Goal: Transaction & Acquisition: Book appointment/travel/reservation

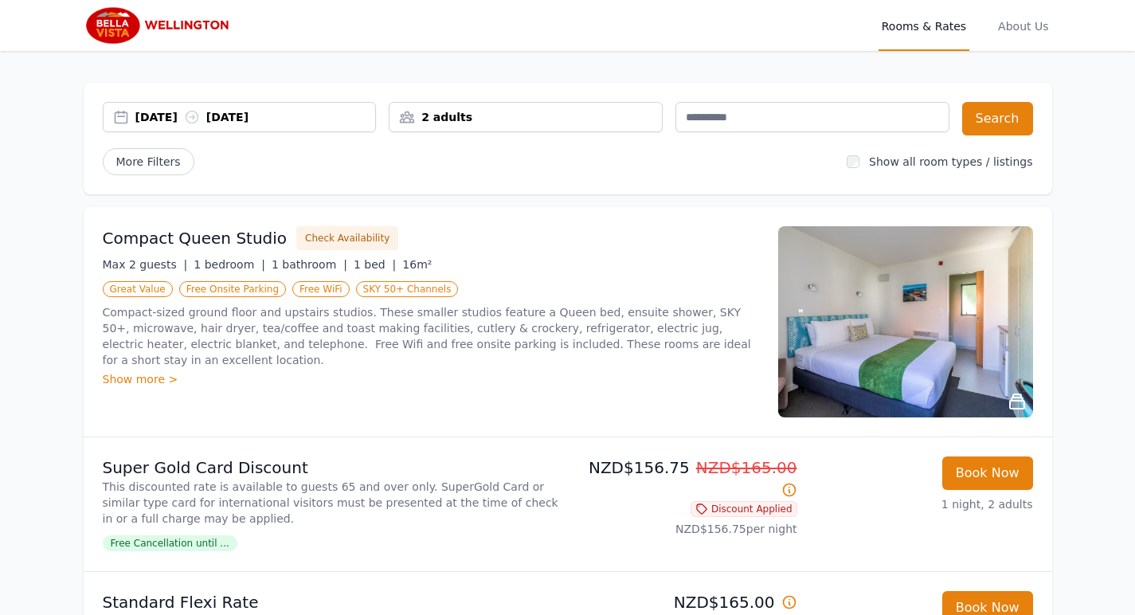
click at [200, 113] on icon at bounding box center [192, 117] width 16 height 16
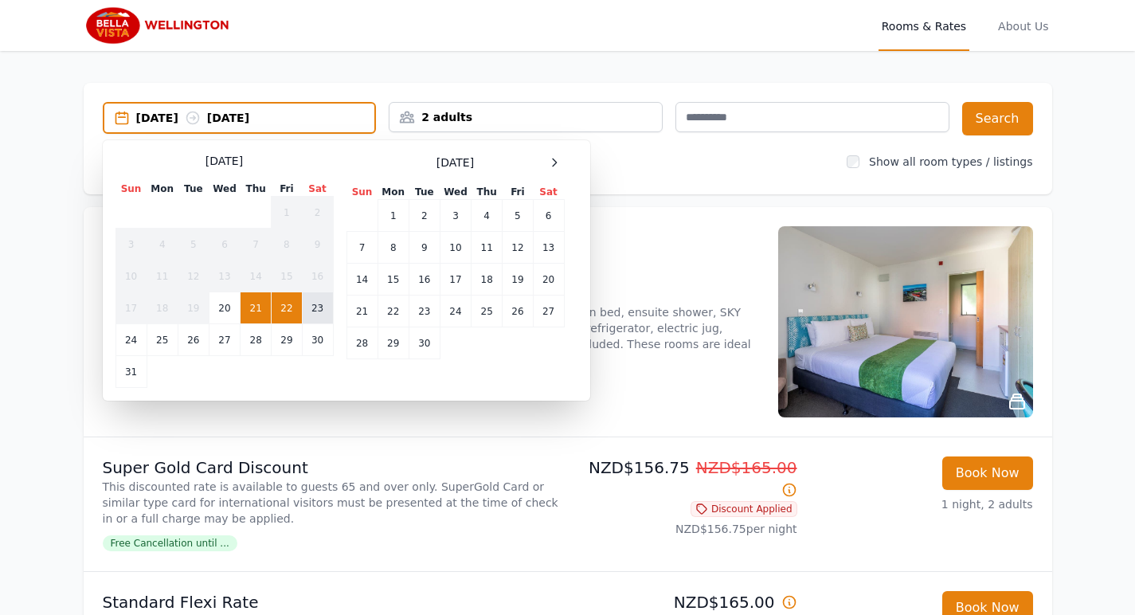
click at [321, 303] on td "23" at bounding box center [317, 308] width 31 height 32
click at [126, 341] on td "24" at bounding box center [130, 340] width 31 height 32
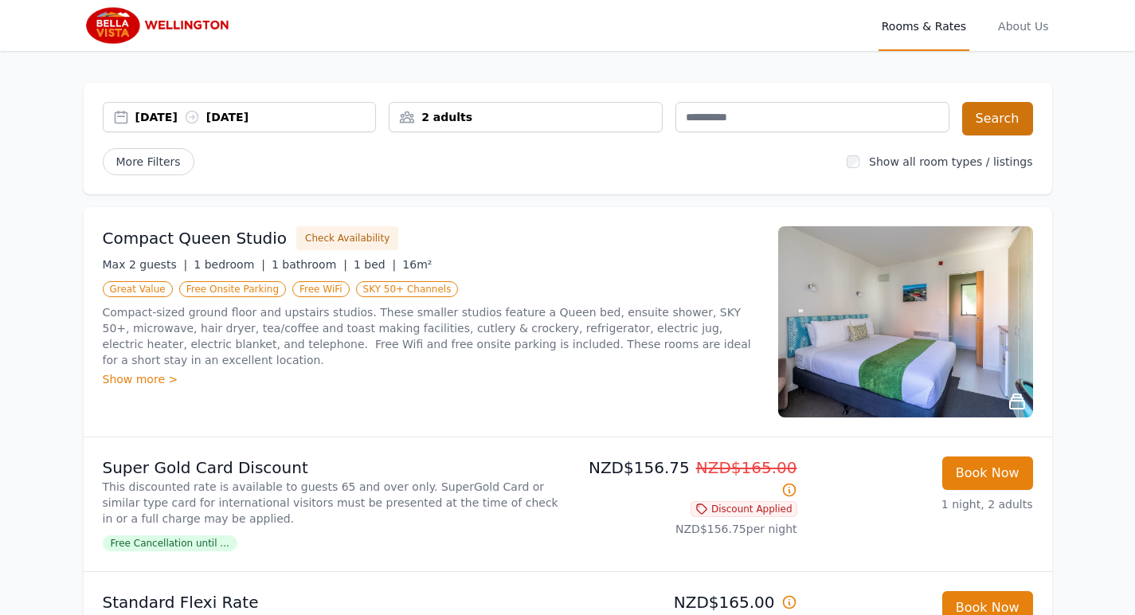
click at [1001, 116] on button "Search" at bounding box center [997, 118] width 71 height 33
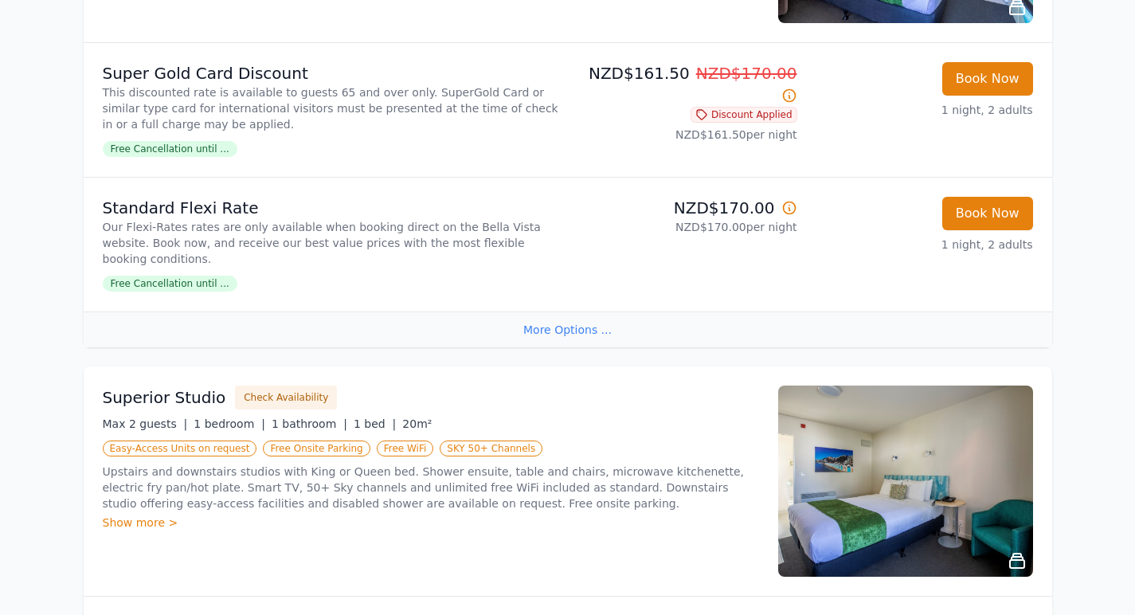
scroll to position [393, 0]
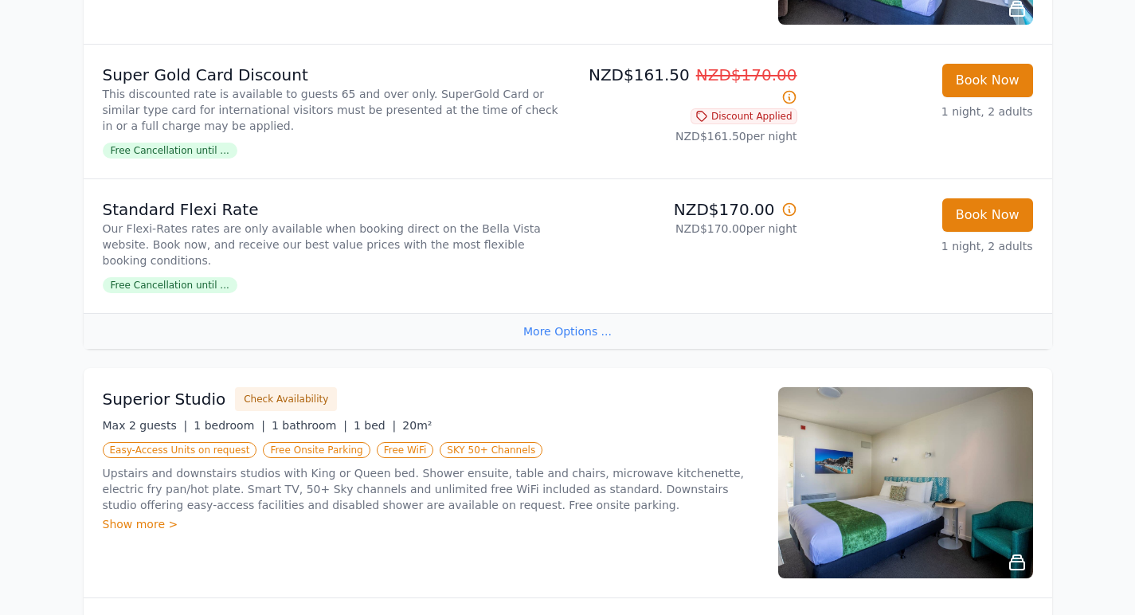
click at [203, 277] on span "Free Cancellation until ..." at bounding box center [170, 285] width 135 height 16
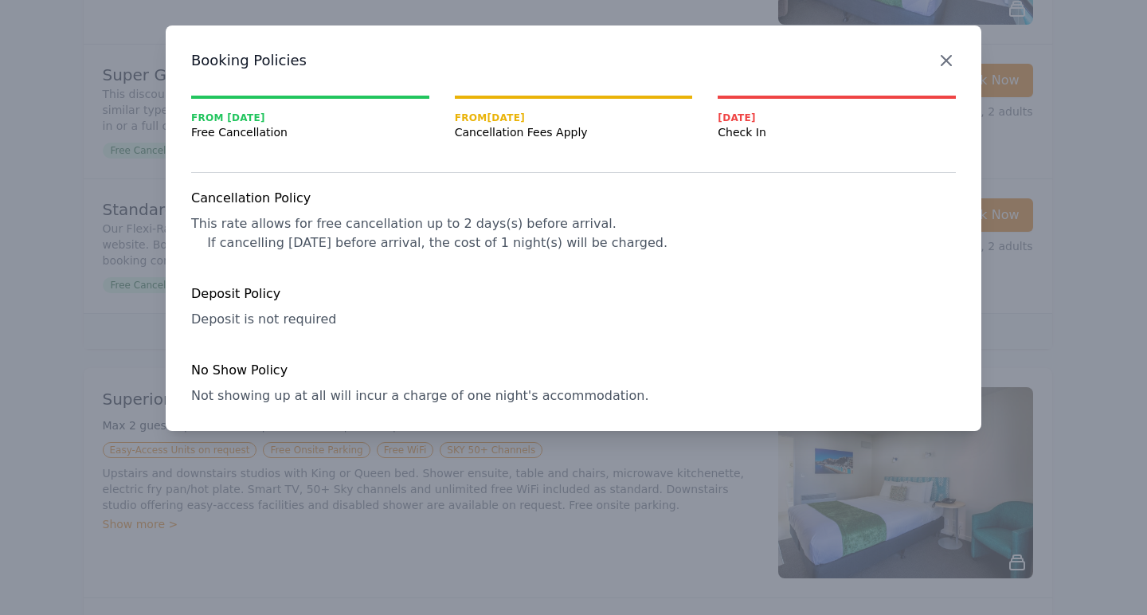
click at [945, 61] on icon "button" at bounding box center [946, 61] width 10 height 10
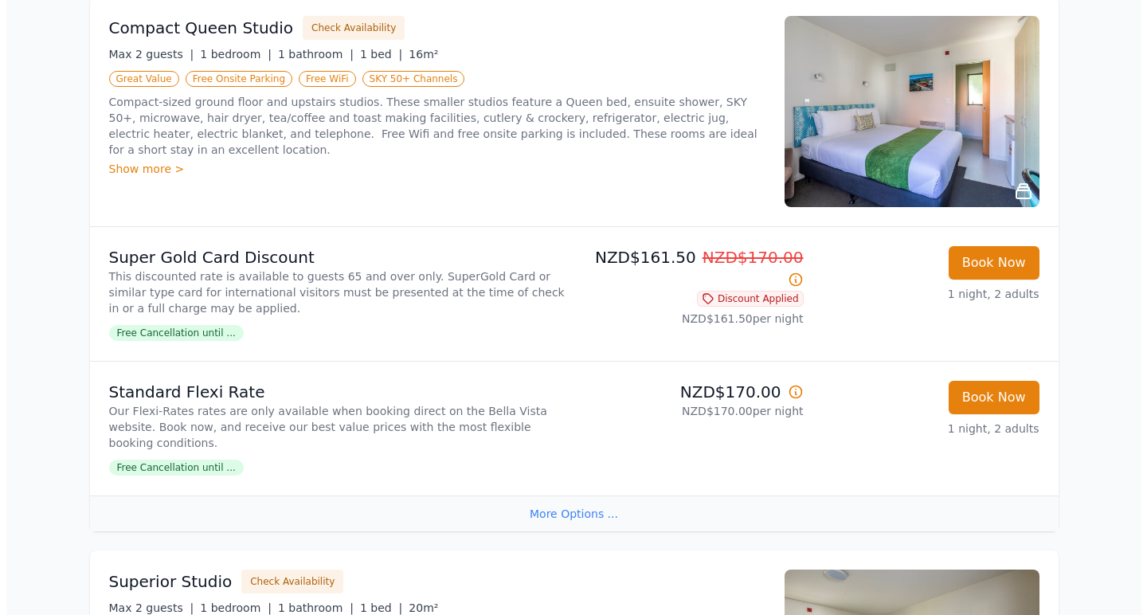
scroll to position [208, 0]
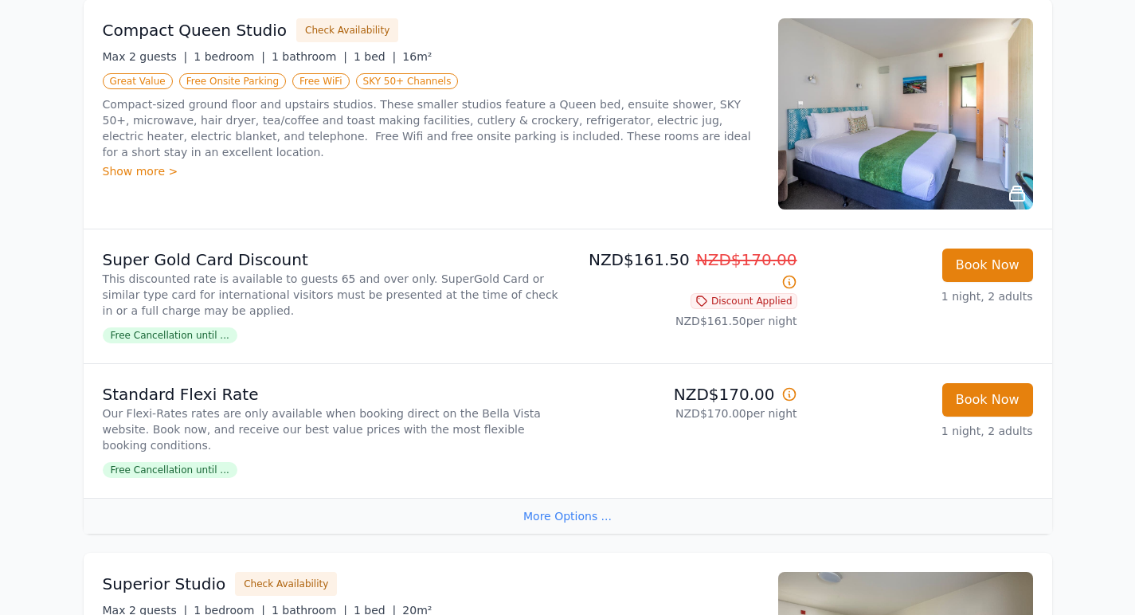
click at [874, 134] on img at bounding box center [905, 113] width 255 height 191
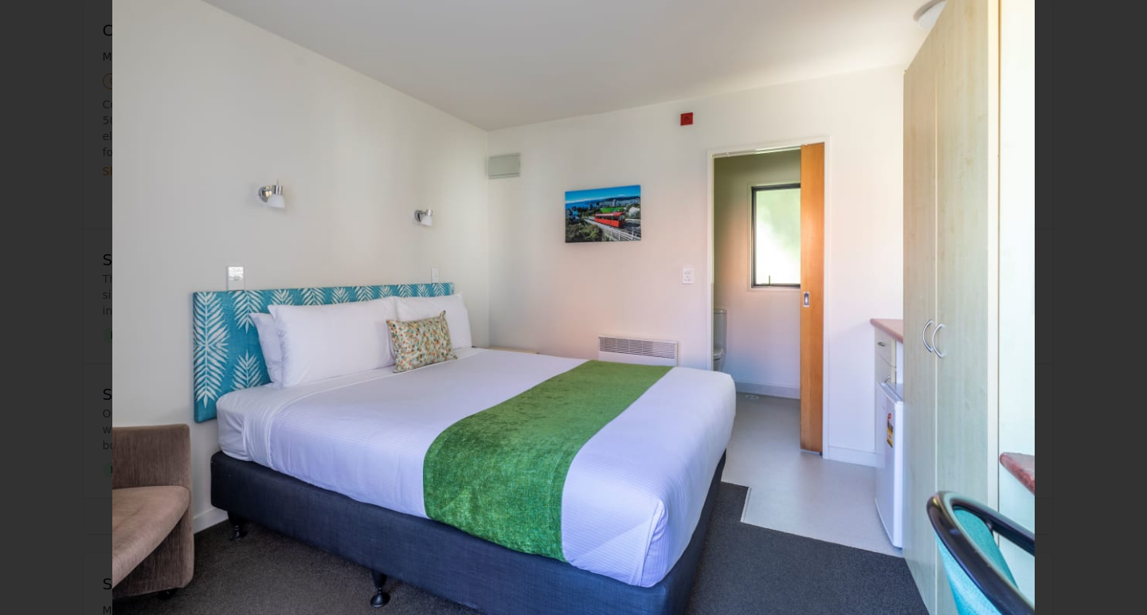
click at [1108, 312] on icon "Show slide 2 of 11" at bounding box center [1111, 307] width 12 height 19
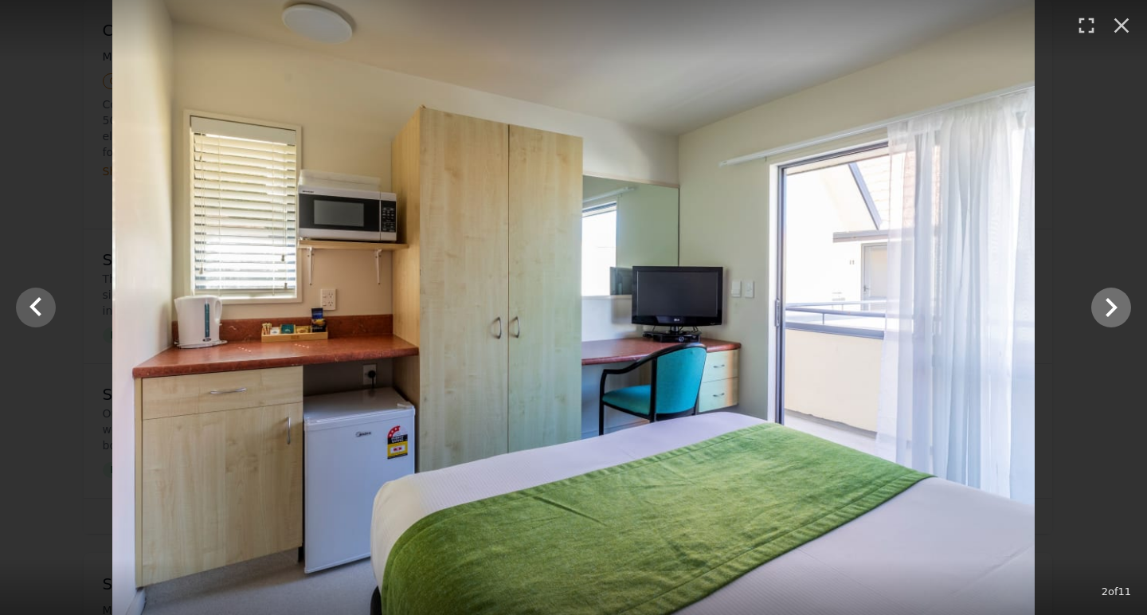
click at [1108, 312] on icon "Show slide 3 of 11" at bounding box center [1111, 307] width 12 height 19
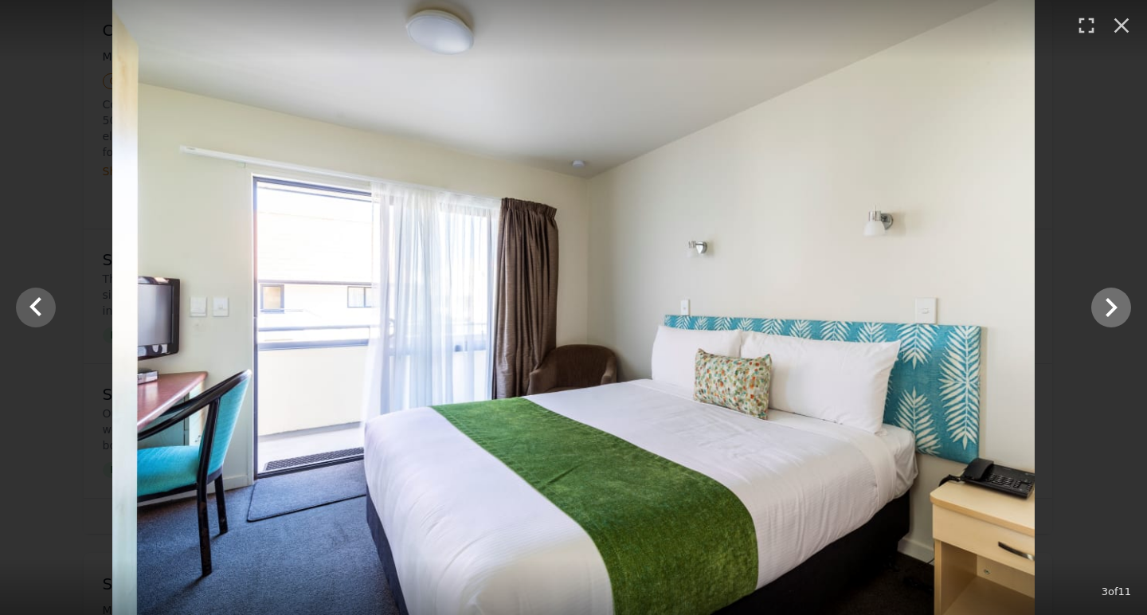
click at [1108, 312] on icon "Show slide 4 of 11" at bounding box center [1111, 307] width 12 height 19
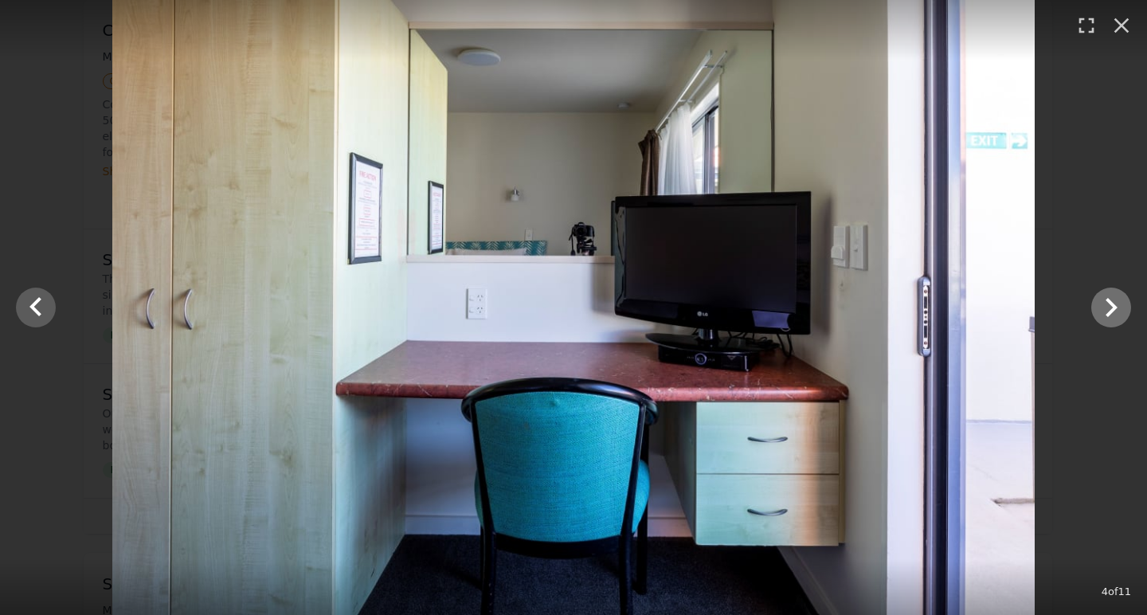
click at [1108, 312] on icon "Show slide 5 of 11" at bounding box center [1111, 307] width 12 height 19
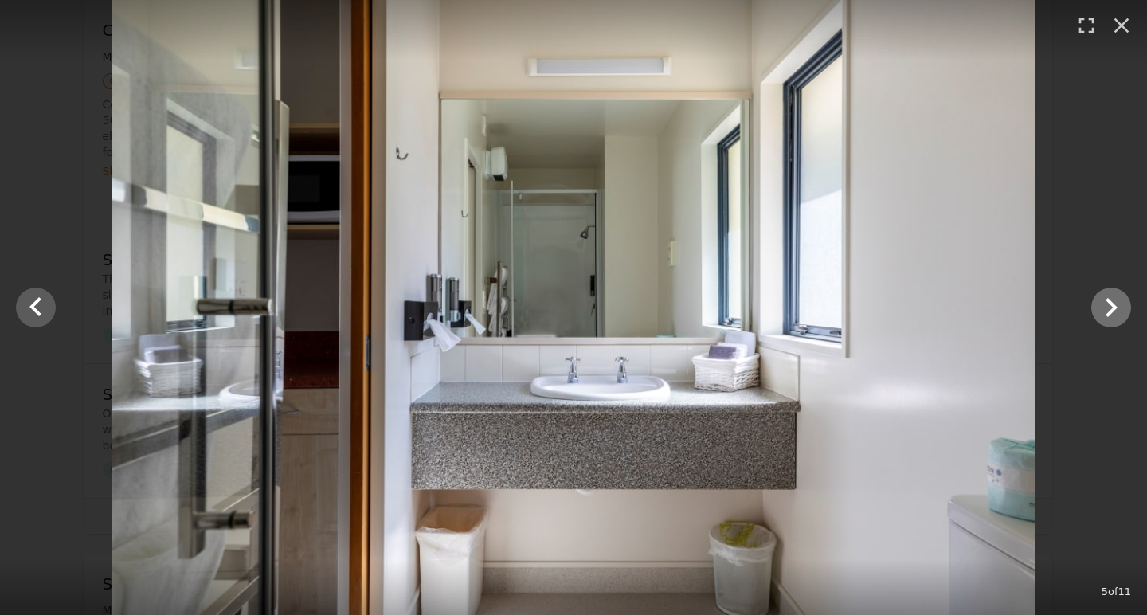
click at [1108, 312] on icon "Show slide 6 of 11" at bounding box center [1111, 307] width 12 height 19
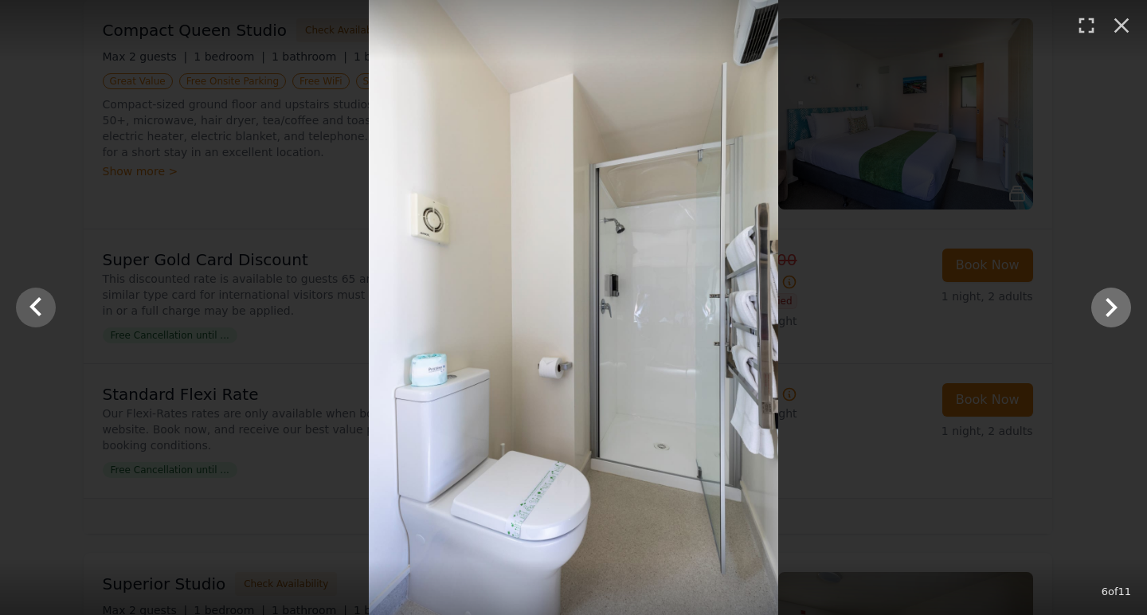
click at [1108, 312] on icon "Show slide 7 of 11" at bounding box center [1111, 307] width 12 height 19
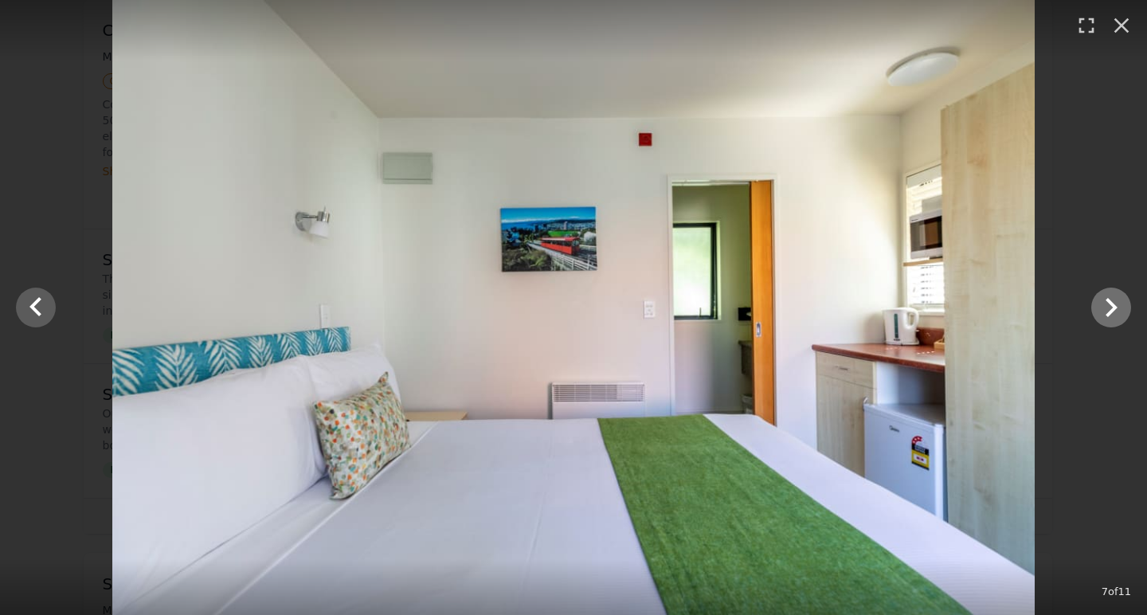
click at [1108, 312] on icon "Show slide 8 of 11" at bounding box center [1111, 307] width 12 height 19
